Goal: Task Accomplishment & Management: Use online tool/utility

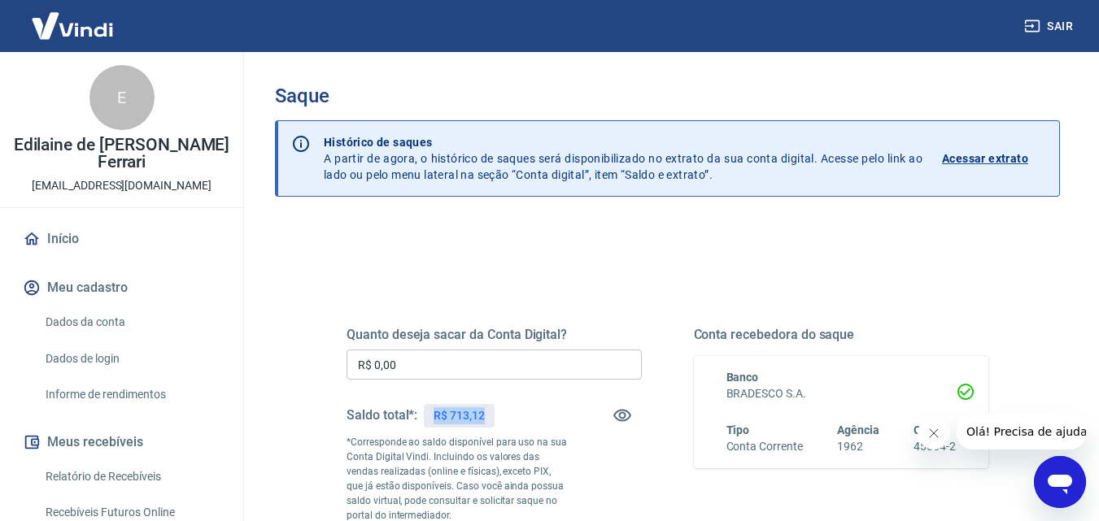
drag, startPoint x: 489, startPoint y: 419, endPoint x: 436, endPoint y: 420, distance: 52.9
click at [436, 420] on div "R$ 713,12" at bounding box center [459, 416] width 71 height 24
copy p "R$ 713,12"
click at [639, 244] on div "Quanto deseja sacar da Conta Digital? R$ 0,00 ​ Saldo total*: R$ 713,12 *Corres…" at bounding box center [667, 521] width 785 height 596
click at [931, 425] on button "Fechar mensagem da empresa" at bounding box center [933, 433] width 33 height 33
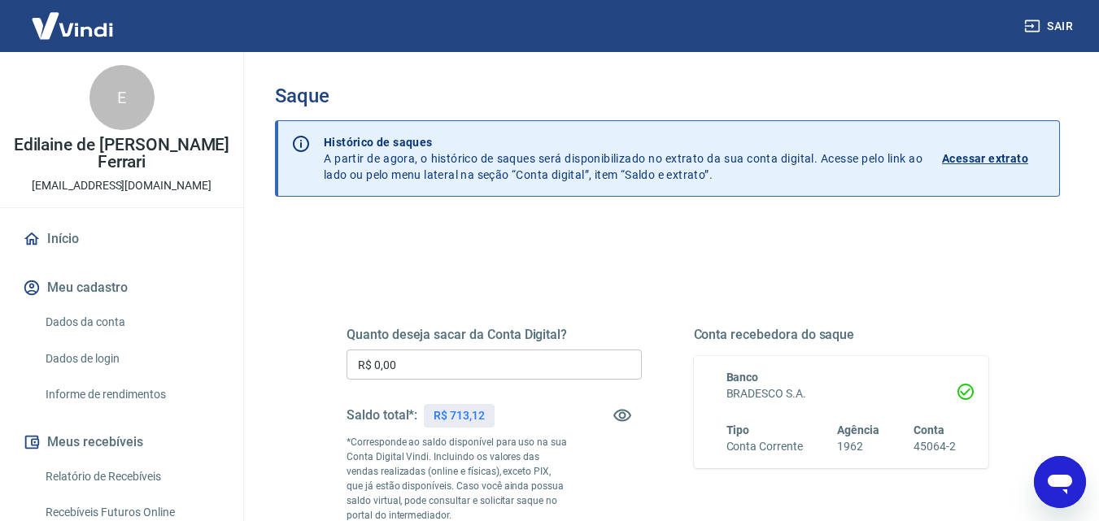
click at [542, 342] on h5 "Quanto deseja sacar da Conta Digital?" at bounding box center [493, 335] width 295 height 16
click at [606, 358] on input "R$ 0,00" at bounding box center [493, 365] width 295 height 30
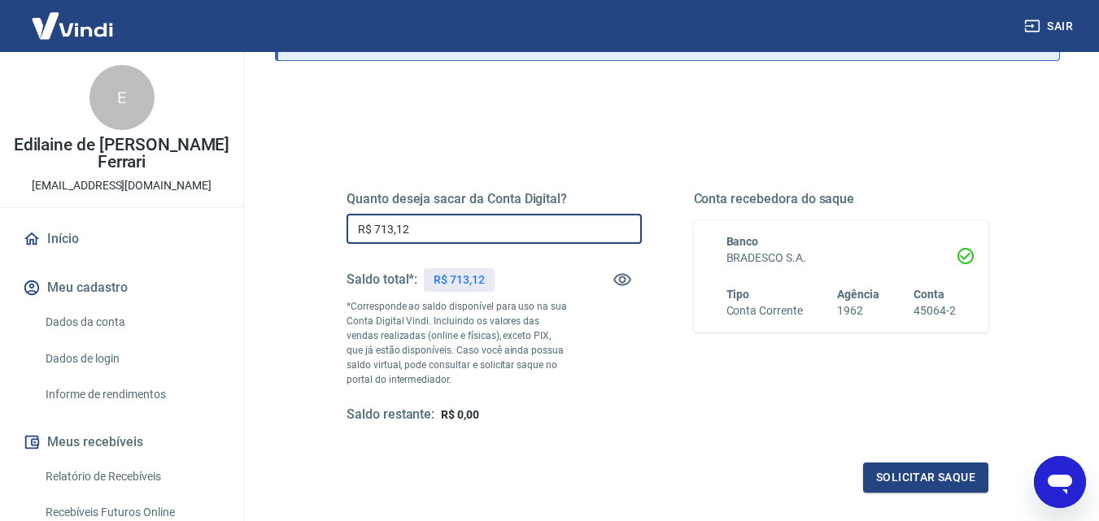
scroll to position [163, 0]
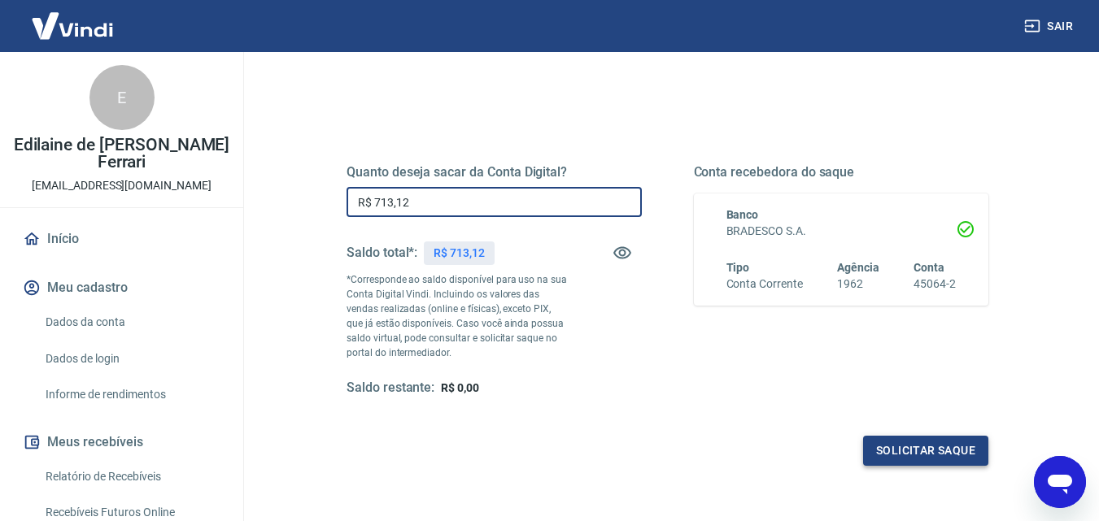
type input "R$ 713,12"
click at [891, 451] on button "Solicitar saque" at bounding box center [925, 451] width 125 height 30
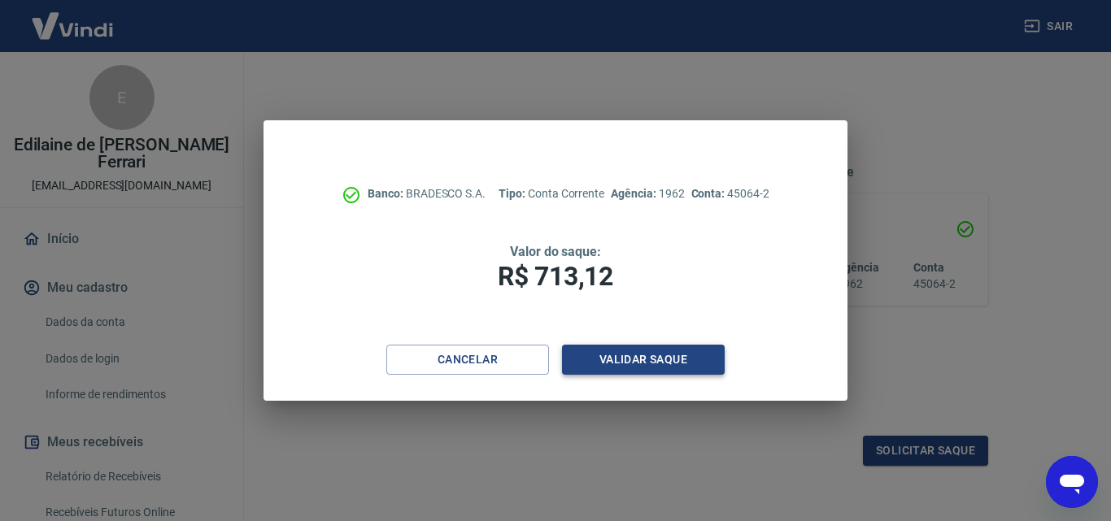
click at [661, 359] on button "Validar saque" at bounding box center [643, 360] width 163 height 30
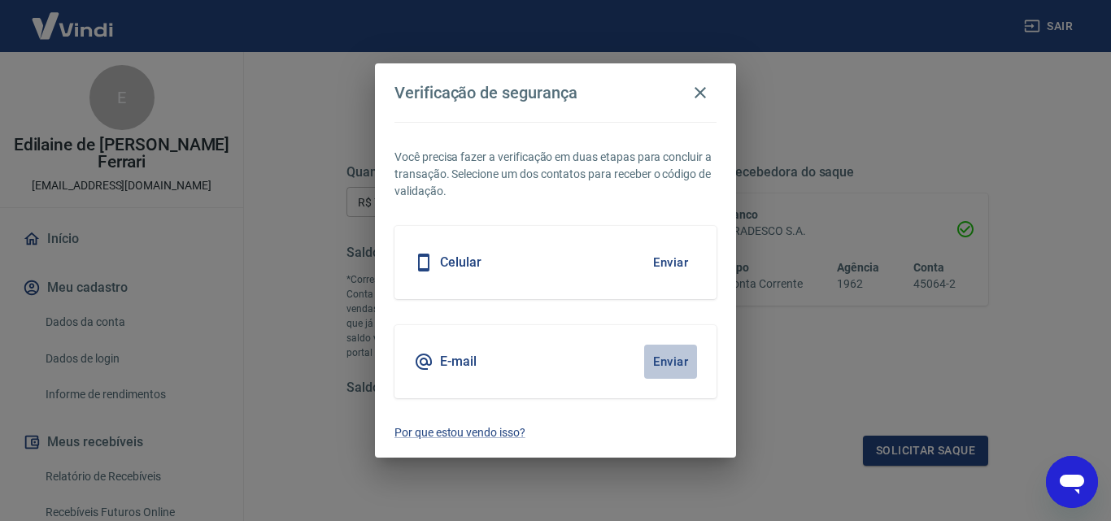
click at [667, 359] on button "Enviar" at bounding box center [670, 362] width 53 height 34
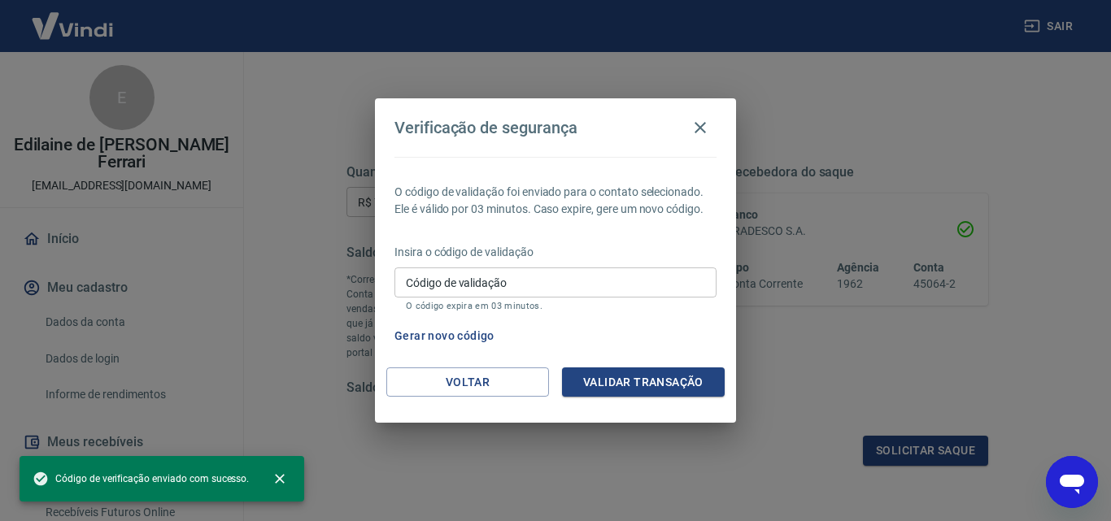
click at [535, 302] on p "O código expira em 03 minutos." at bounding box center [555, 306] width 299 height 11
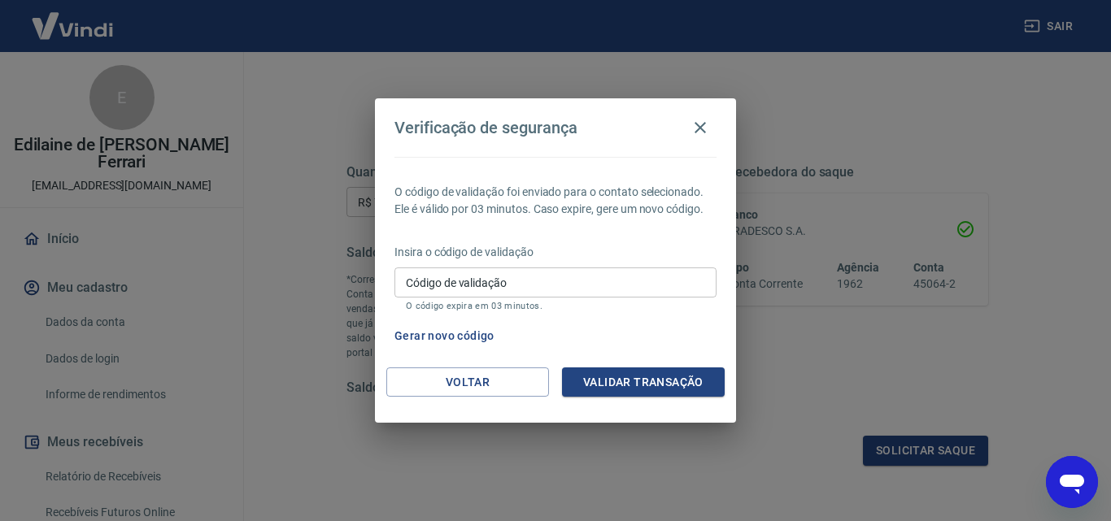
click at [529, 282] on input "Código de validação" at bounding box center [555, 283] width 322 height 30
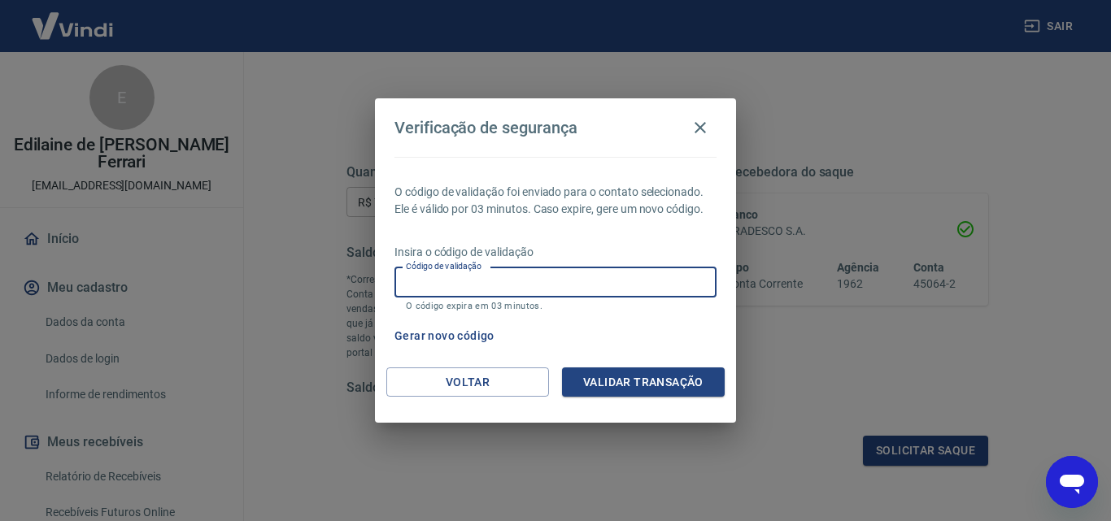
paste input "760108"
type input "760108"
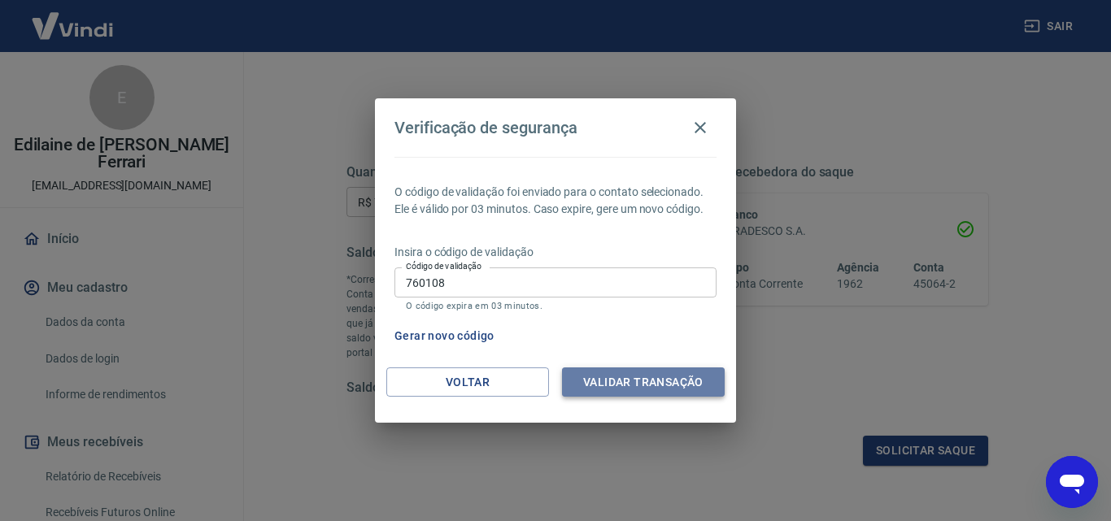
click at [635, 377] on button "Validar transação" at bounding box center [643, 383] width 163 height 30
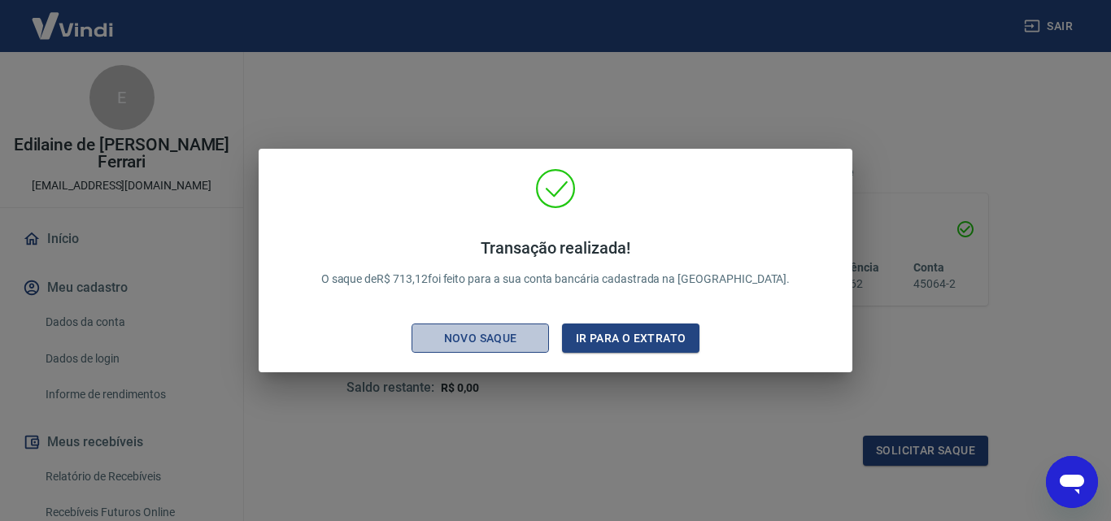
click at [486, 349] on button "Novo saque" at bounding box center [480, 339] width 137 height 30
